Goal: Information Seeking & Learning: Find specific fact

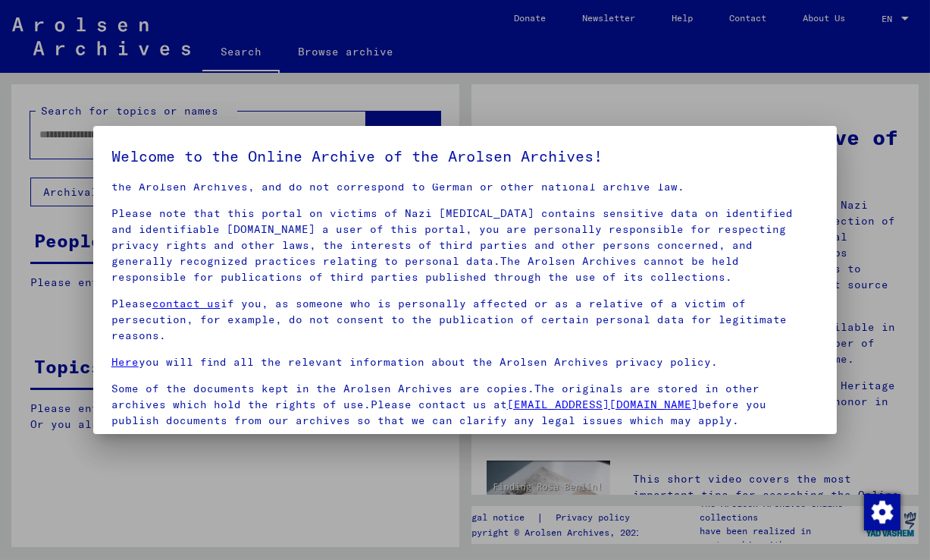
scroll to position [131, 0]
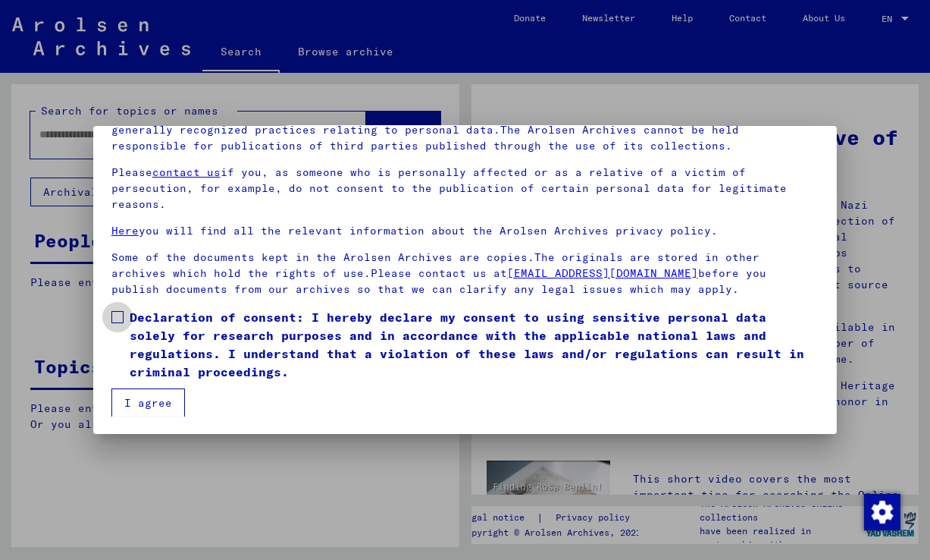
click at [380, 315] on span "Declaration of consent: I hereby declare my consent to using sensitive personal…" at bounding box center [475, 344] width 690 height 73
click at [158, 403] on button "I agree" at bounding box center [148, 402] width 74 height 29
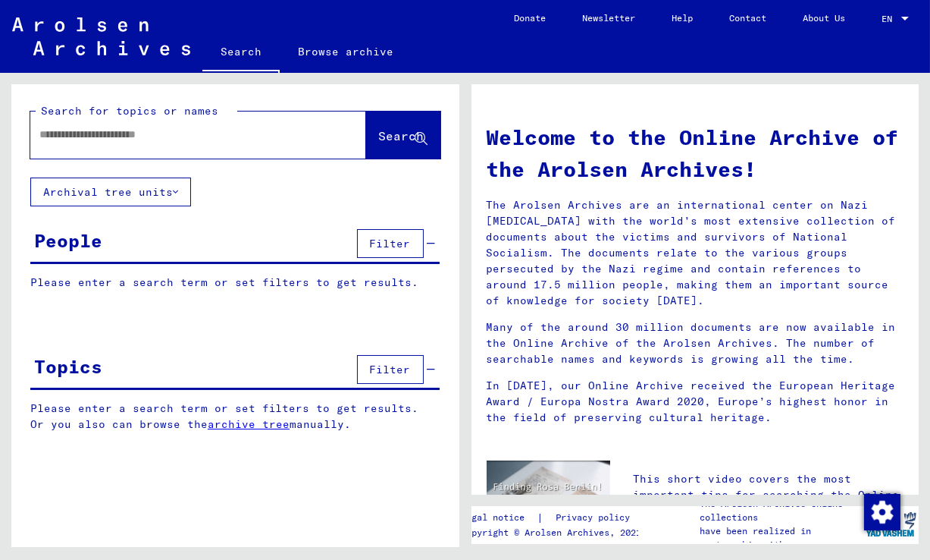
click at [61, 128] on input "text" at bounding box center [179, 135] width 281 height 16
type input "*********"
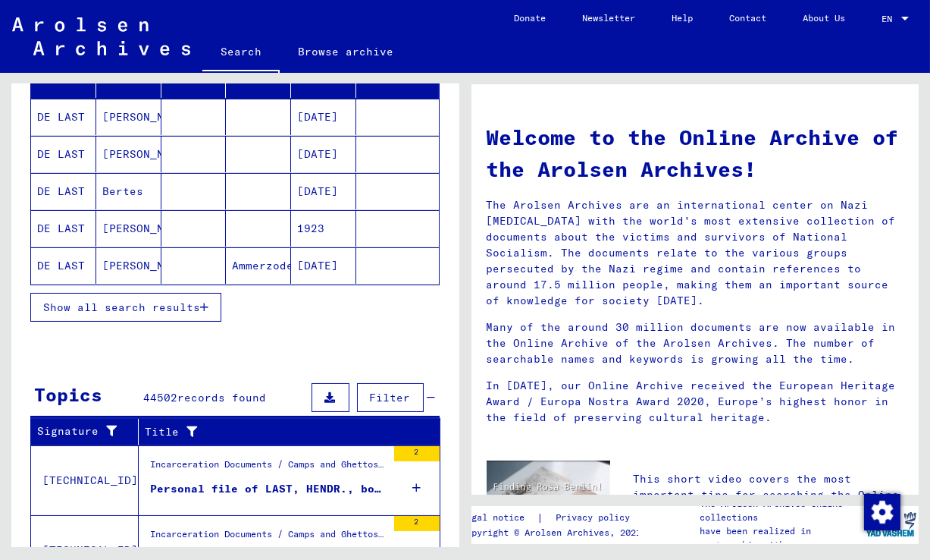
scroll to position [206, 0]
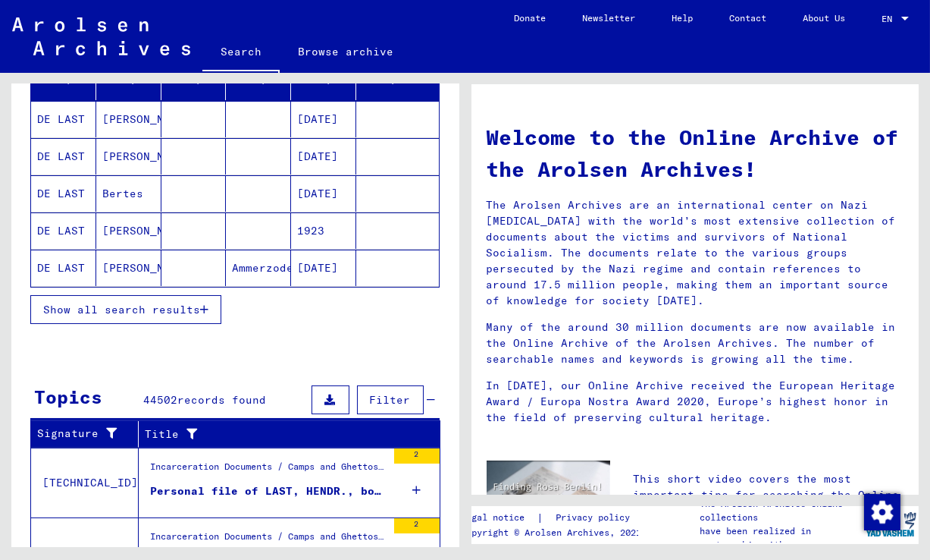
click at [161, 303] on span "Show all search results" at bounding box center [121, 310] width 157 height 14
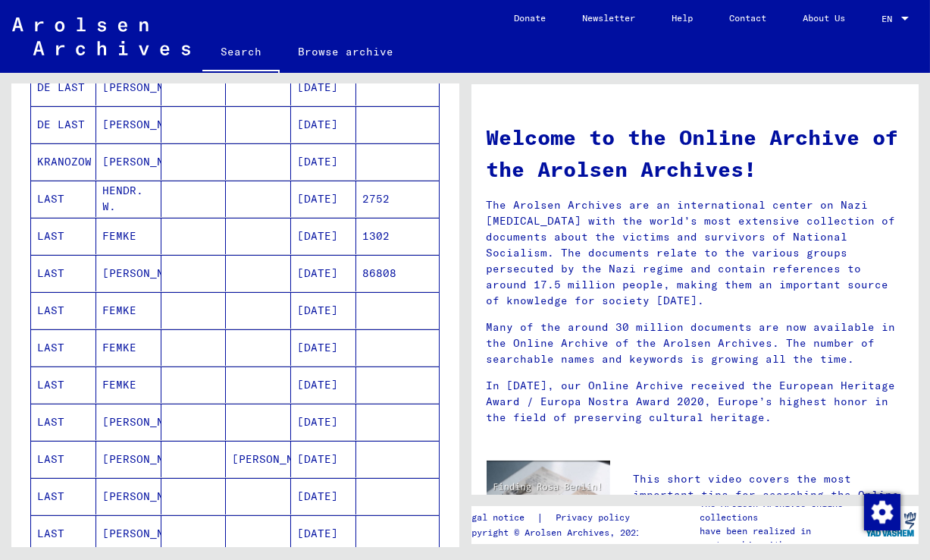
scroll to position [456, 0]
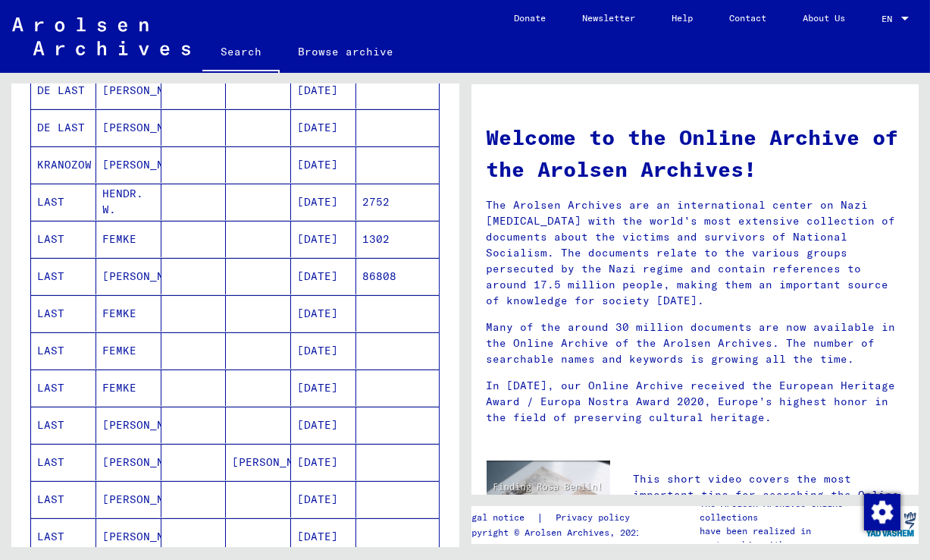
click at [407, 202] on mat-cell "2752" at bounding box center [397, 201] width 83 height 36
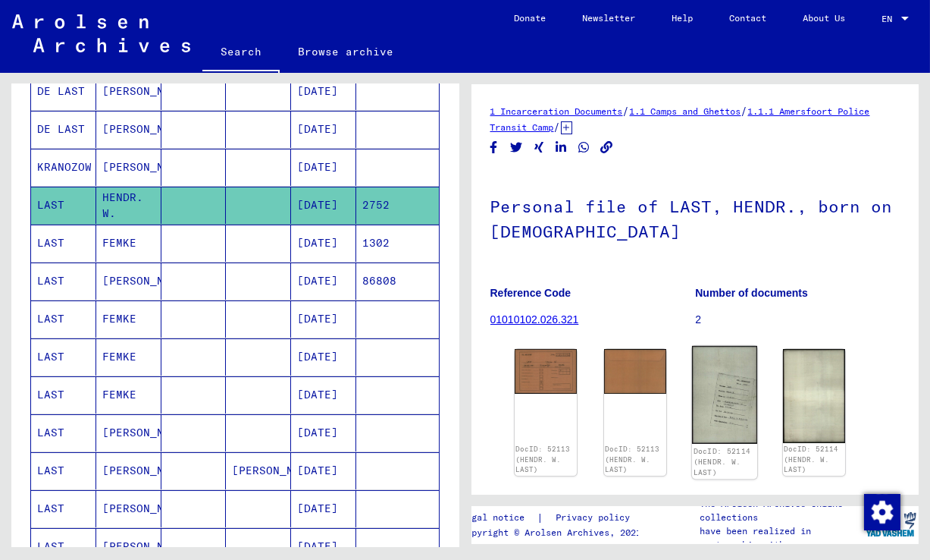
click at [715, 393] on img at bounding box center [724, 395] width 65 height 99
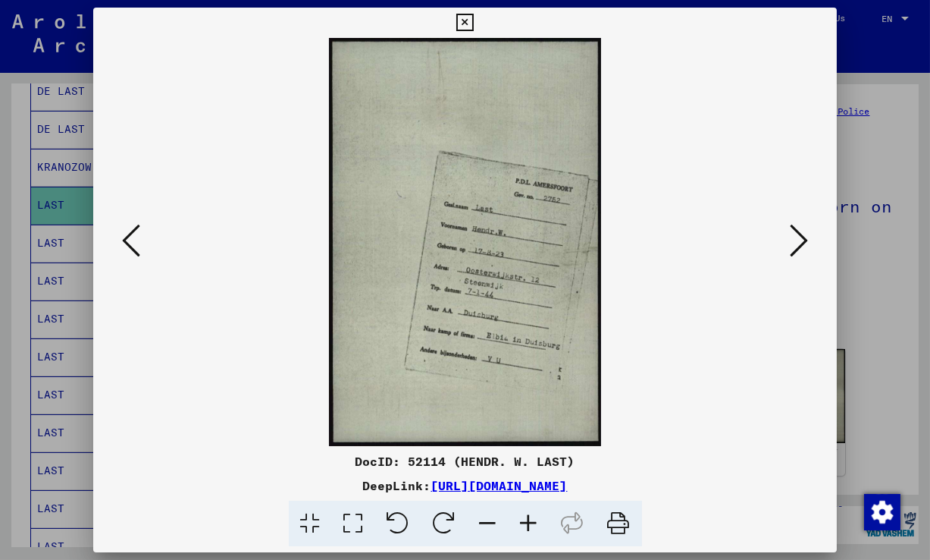
click at [860, 262] on div at bounding box center [465, 280] width 930 height 560
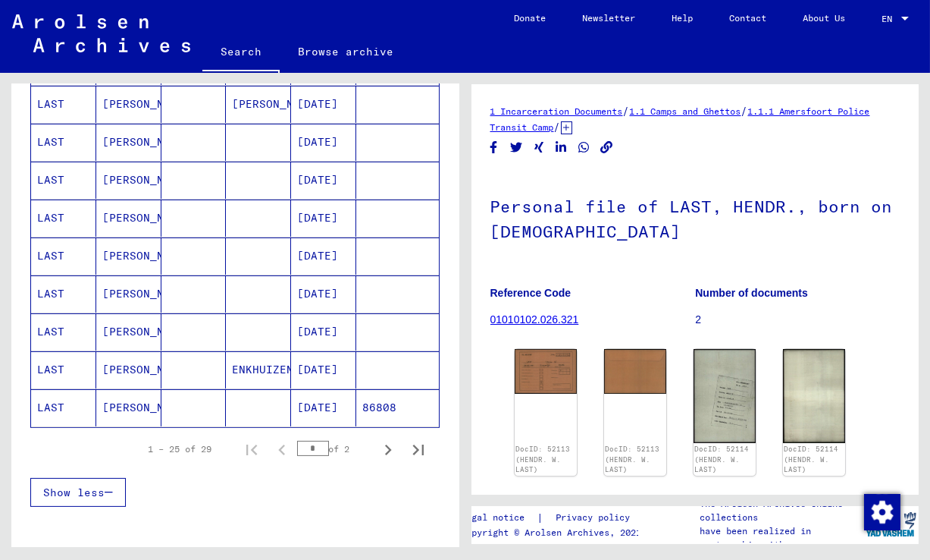
scroll to position [847, 0]
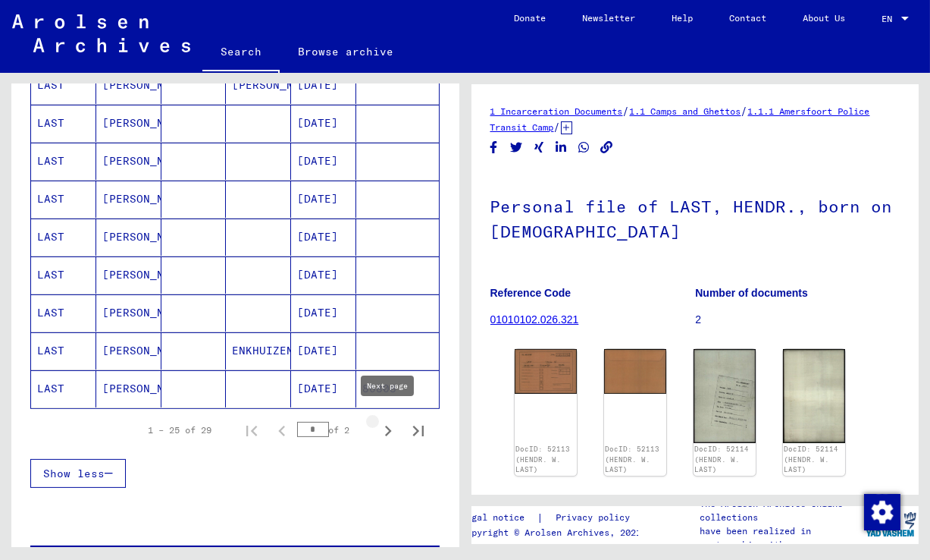
click at [387, 428] on icon "Next page" at bounding box center [388, 430] width 21 height 21
type input "*"
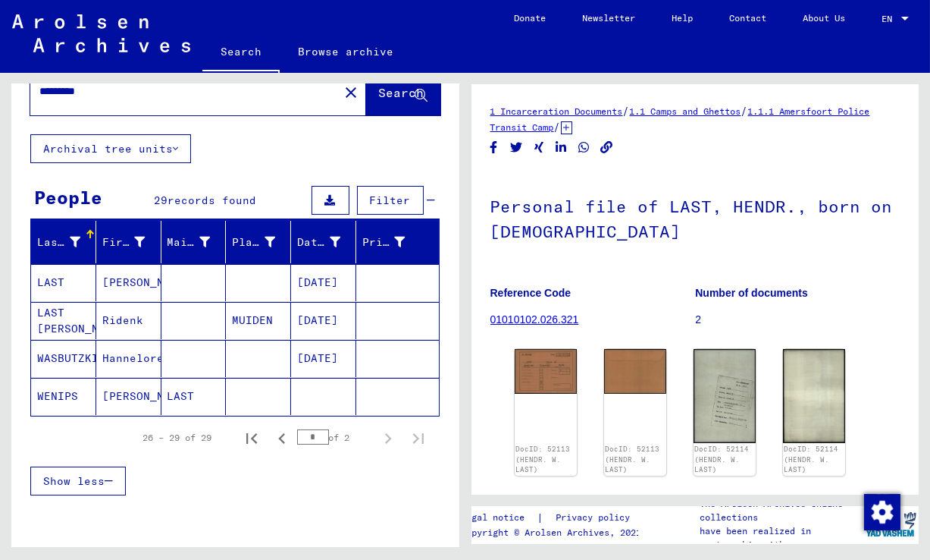
scroll to position [74, 0]
